Goal: Information Seeking & Learning: Learn about a topic

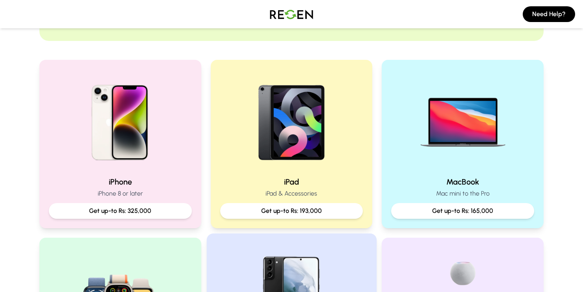
scroll to position [131, 0]
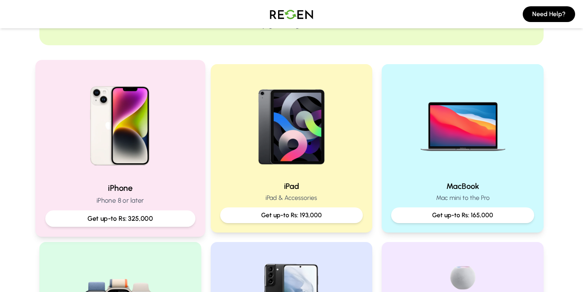
click at [123, 218] on p "Get up-to Rs: 325,000" at bounding box center [120, 219] width 137 height 10
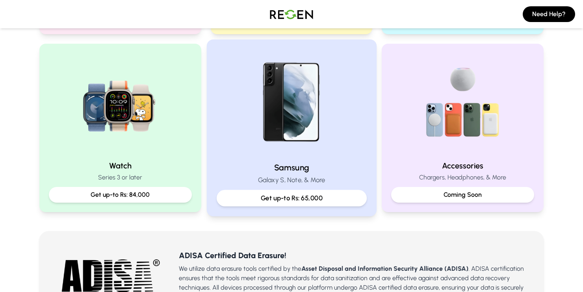
scroll to position [328, 0]
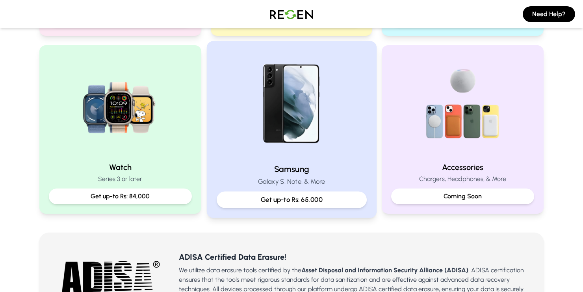
click at [346, 202] on p "Get up-to Rs: 65,000" at bounding box center [291, 200] width 137 height 10
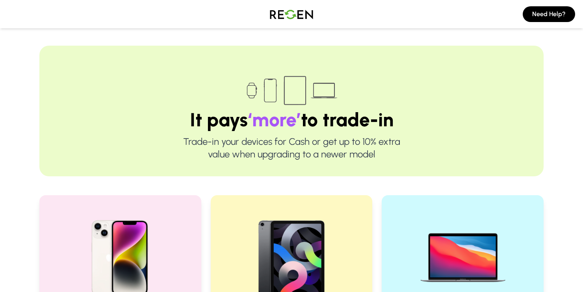
click at [293, 21] on img at bounding box center [291, 14] width 55 height 22
click at [292, 9] on img at bounding box center [291, 14] width 55 height 22
click at [282, 15] on img at bounding box center [291, 14] width 55 height 22
click at [281, 12] on img at bounding box center [291, 14] width 55 height 22
